Goal: Task Accomplishment & Management: Manage account settings

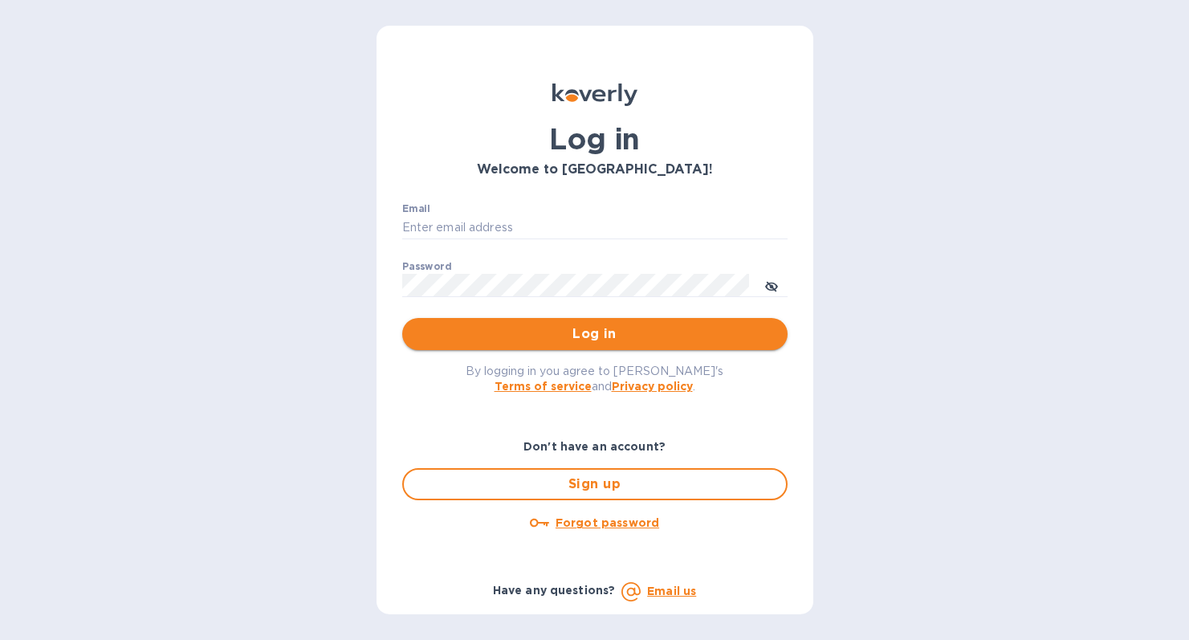
type input "[PERSON_NAME][EMAIL_ADDRESS][DOMAIN_NAME]"
click at [500, 340] on span "Log in" at bounding box center [595, 333] width 360 height 19
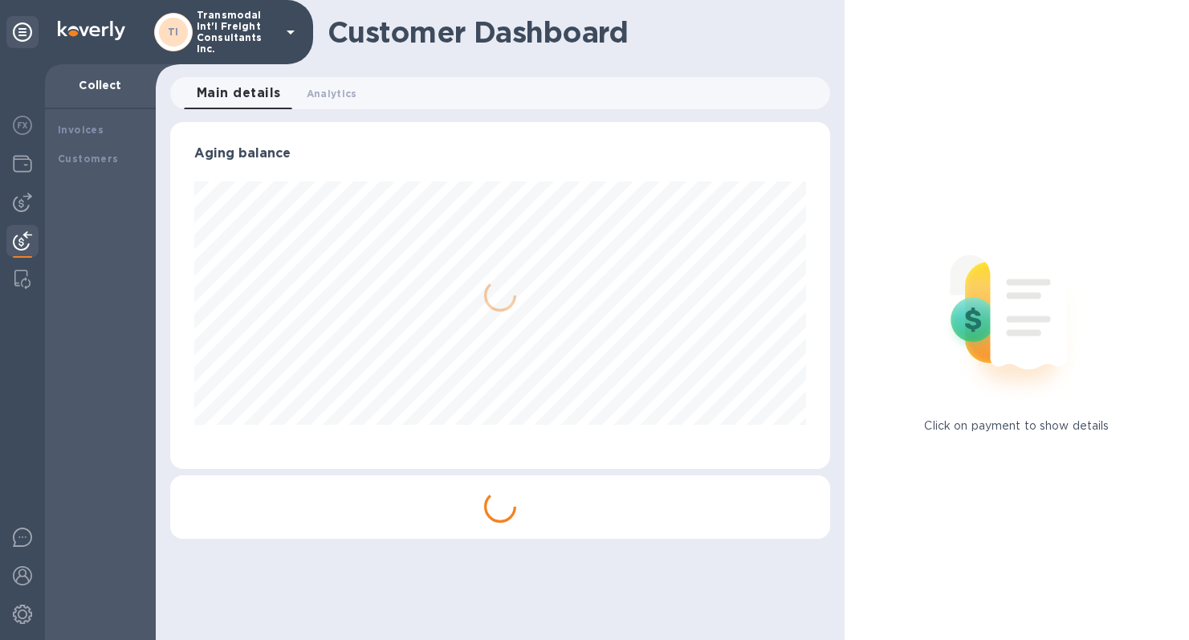
scroll to position [347, 660]
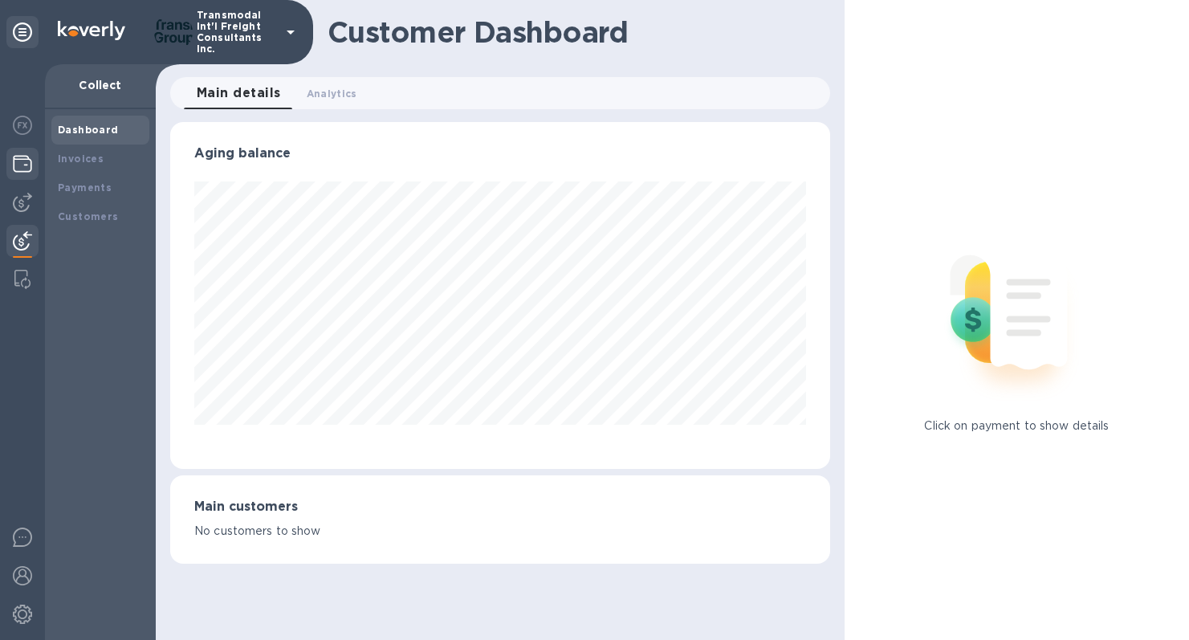
click at [20, 165] on img at bounding box center [22, 163] width 19 height 19
